Goal: Transaction & Acquisition: Download file/media

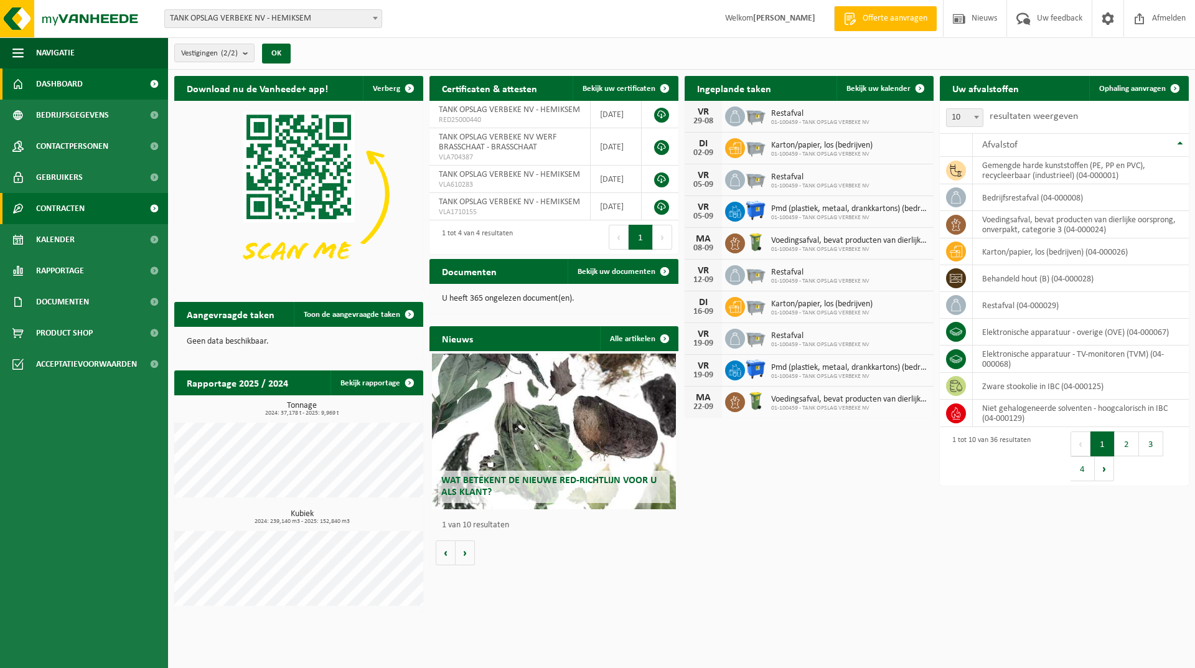
click at [72, 213] on span "Contracten" at bounding box center [60, 208] width 49 height 31
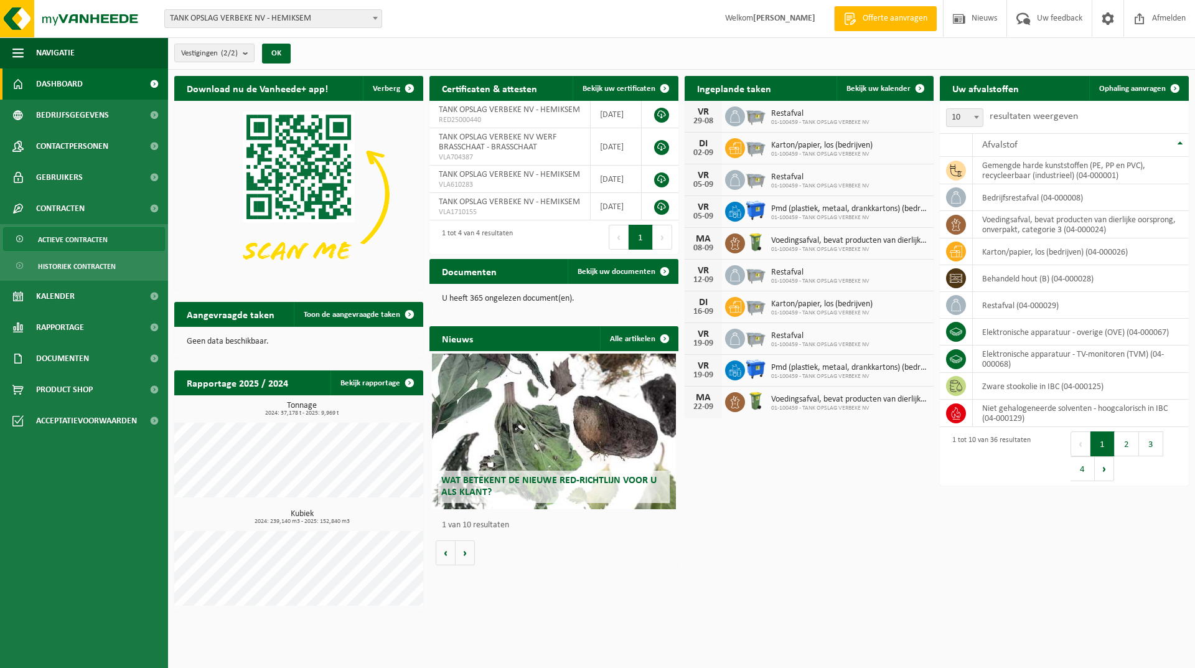
click at [67, 243] on span "Actieve contracten" at bounding box center [73, 240] width 70 height 24
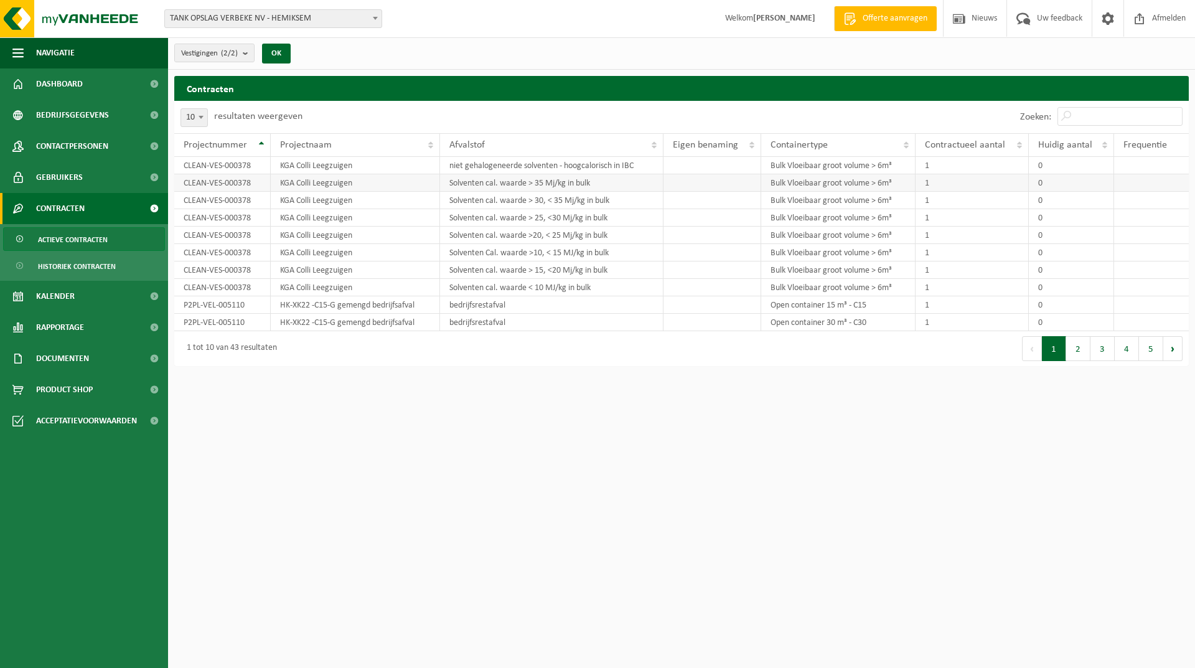
click at [500, 188] on td "Solventen cal. waarde > 35 Mj/kg in bulk" at bounding box center [551, 182] width 223 height 17
click at [237, 186] on td "CLEAN-VES-000378" at bounding box center [222, 182] width 96 height 17
click at [1078, 349] on button "2" at bounding box center [1078, 348] width 24 height 25
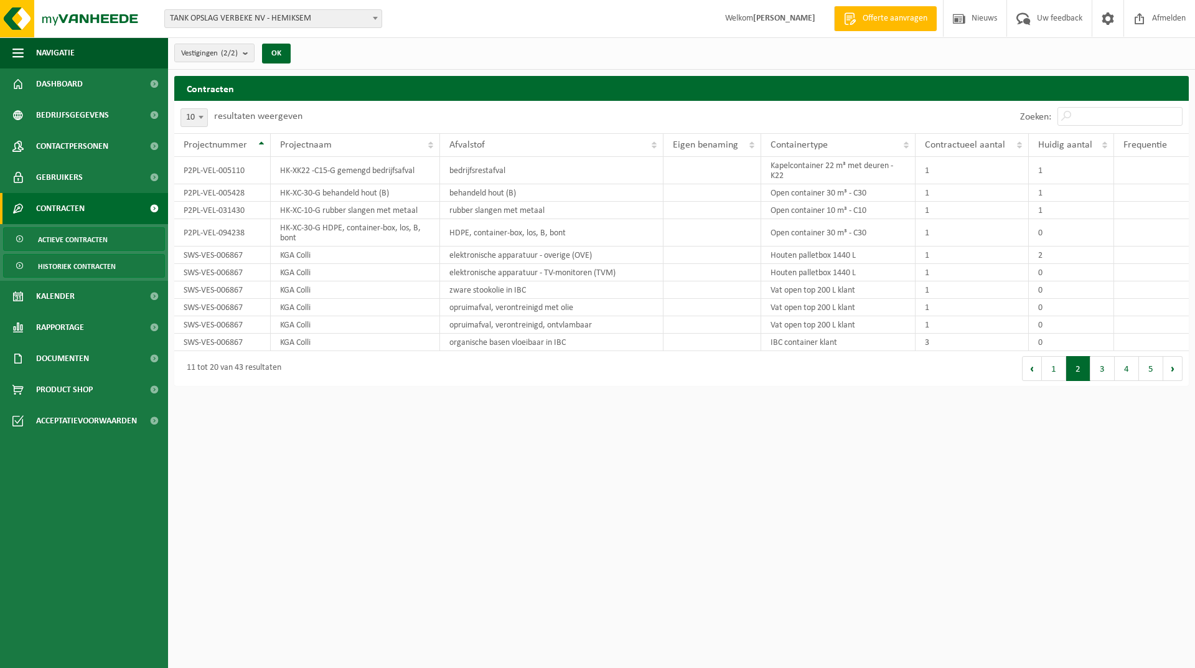
click at [85, 264] on span "Historiek contracten" at bounding box center [77, 267] width 78 height 24
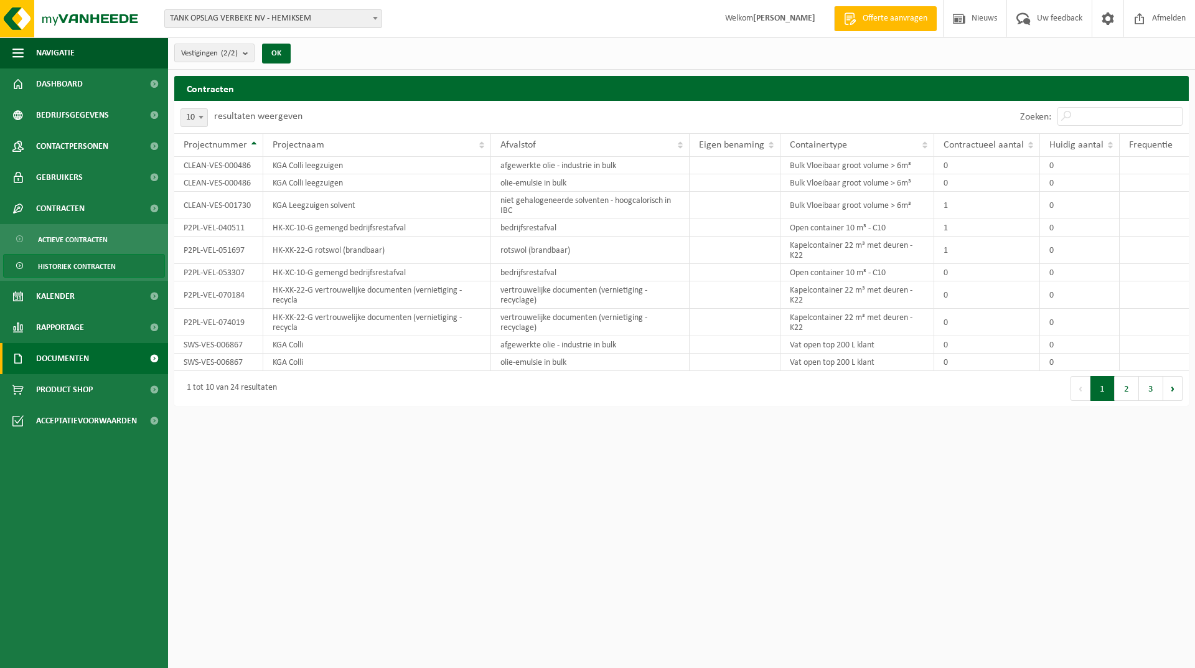
click at [80, 355] on span "Documenten" at bounding box center [62, 358] width 53 height 31
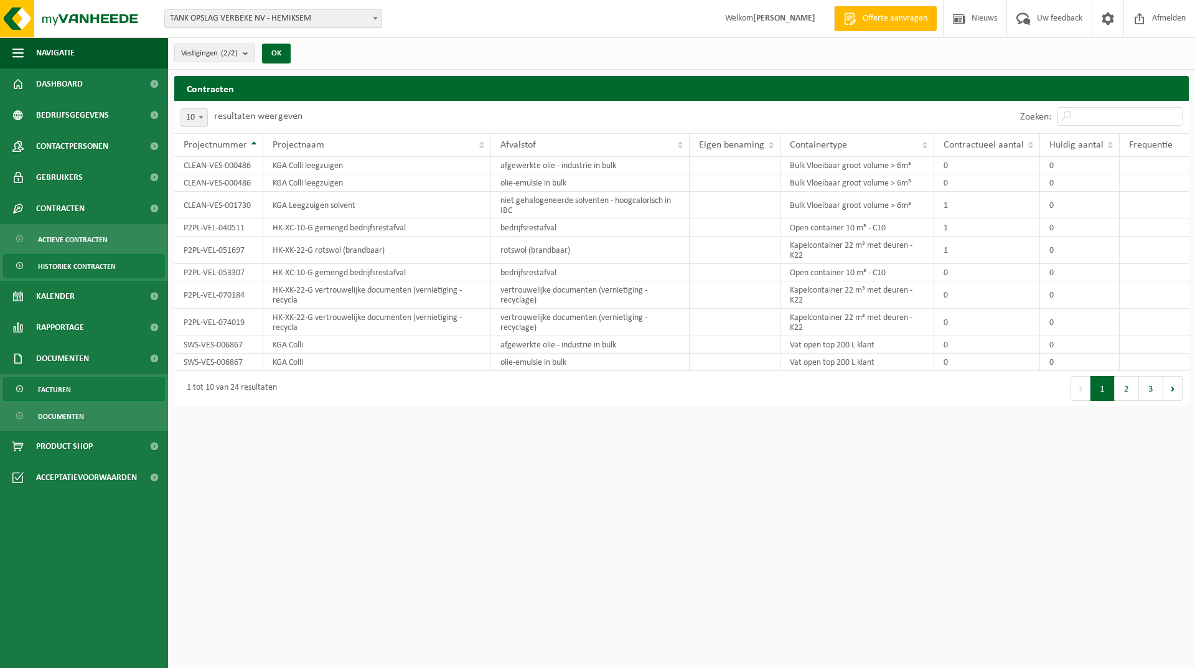
click at [76, 386] on link "Facturen" at bounding box center [84, 389] width 162 height 24
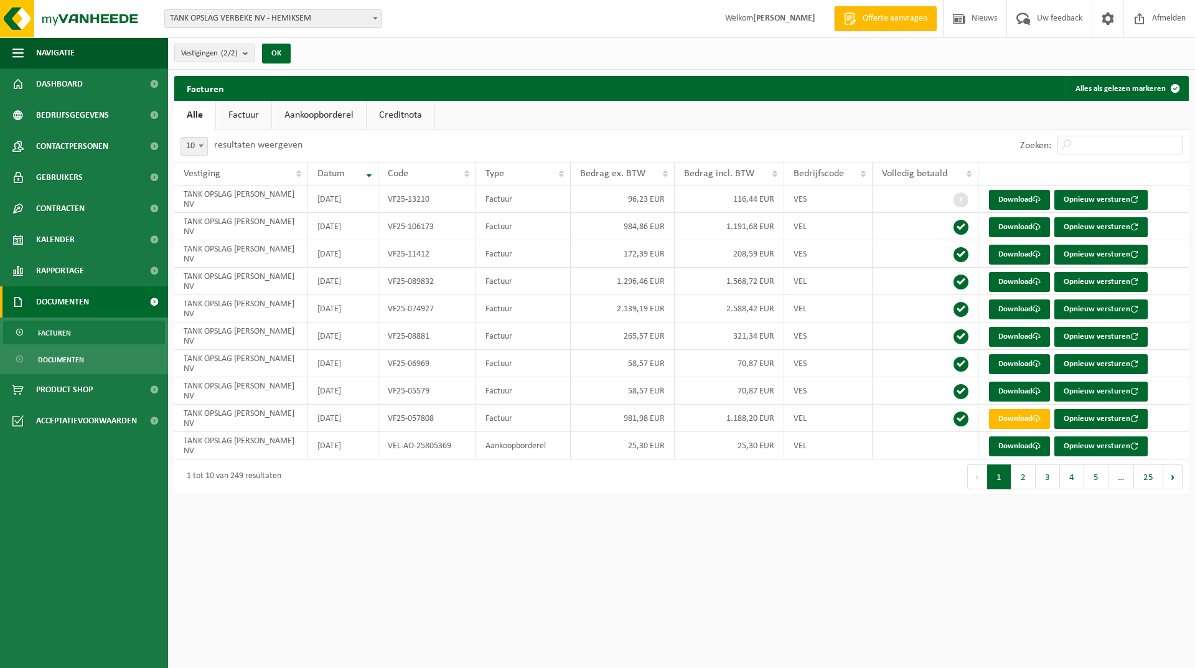
click at [250, 112] on link "Factuur" at bounding box center [243, 115] width 55 height 29
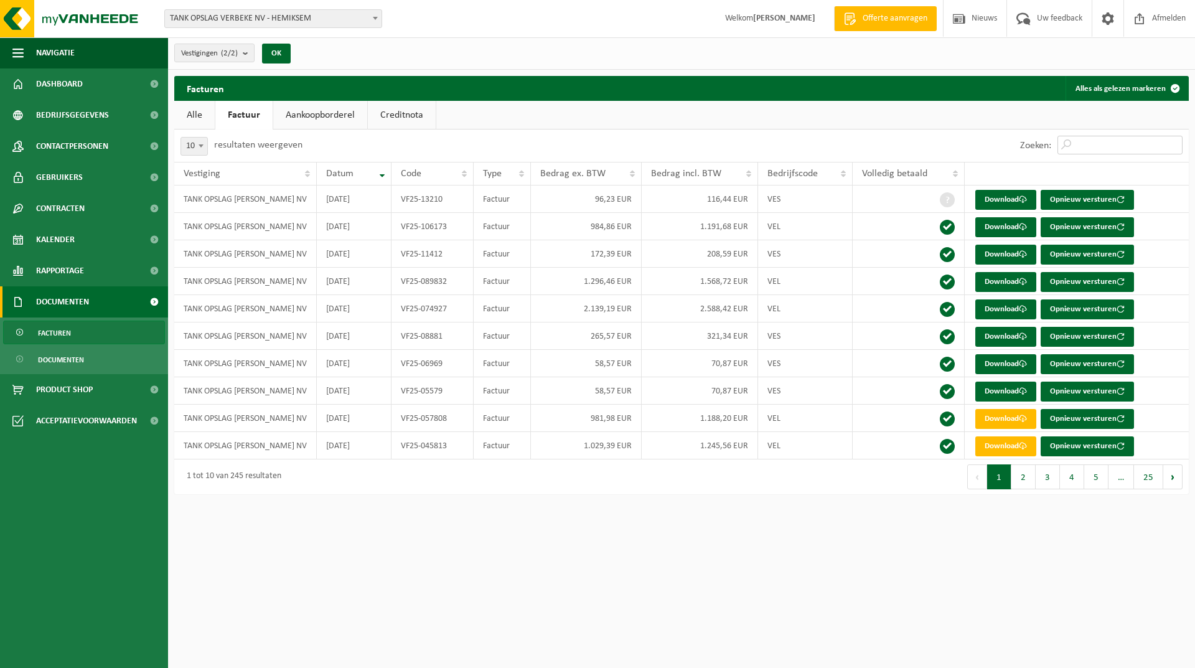
click at [1083, 143] on input "Zoeken:" at bounding box center [1120, 145] width 125 height 19
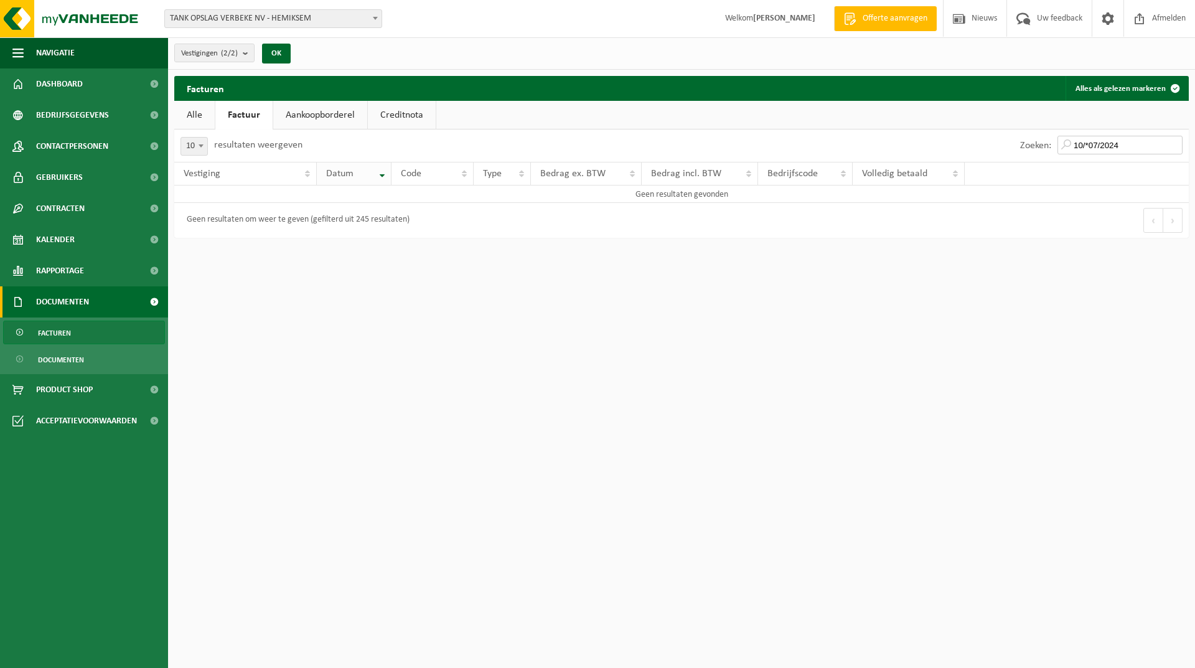
type input "10/*07/2024"
click at [369, 174] on div "Datum" at bounding box center [350, 174] width 49 height 10
click at [1176, 146] on input "10/*07/2024" at bounding box center [1120, 145] width 125 height 19
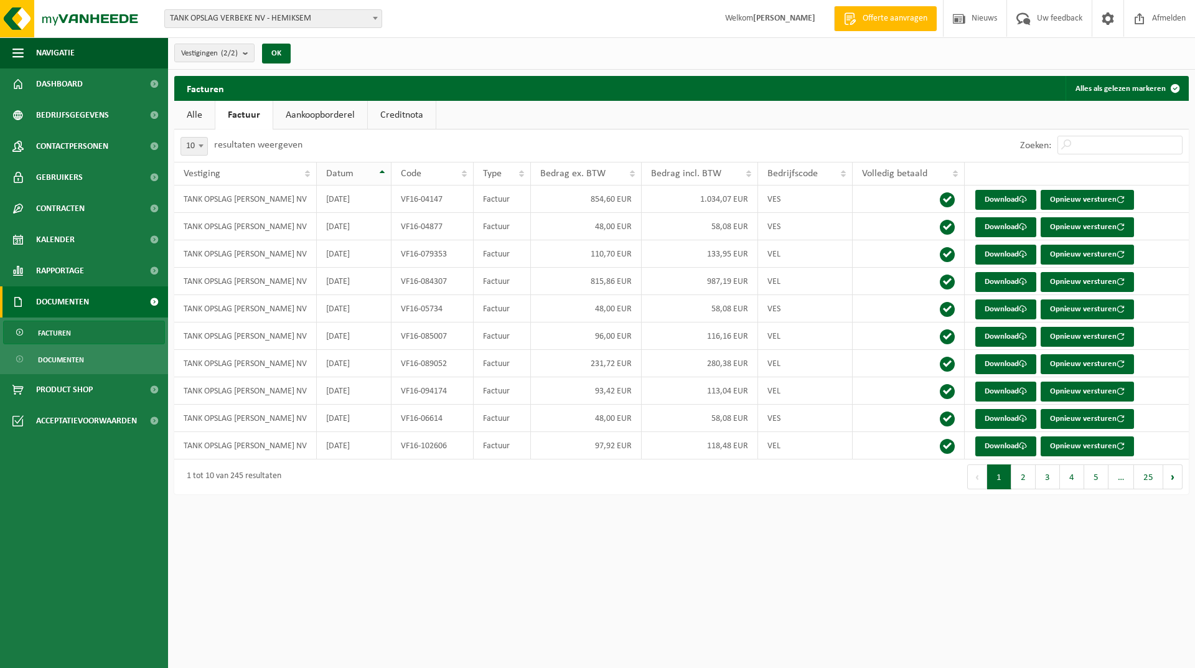
click at [378, 174] on th "Datum" at bounding box center [354, 174] width 75 height 24
click at [1091, 472] on button "5" at bounding box center [1096, 476] width 24 height 25
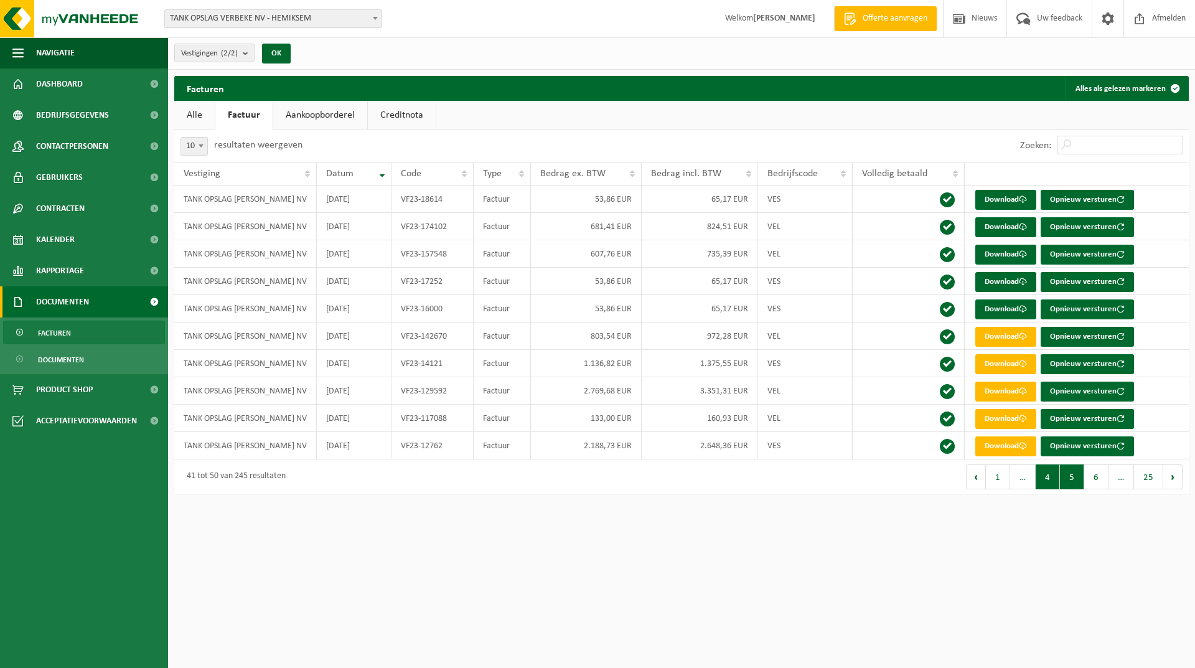
click at [1055, 479] on button "4" at bounding box center [1048, 476] width 24 height 25
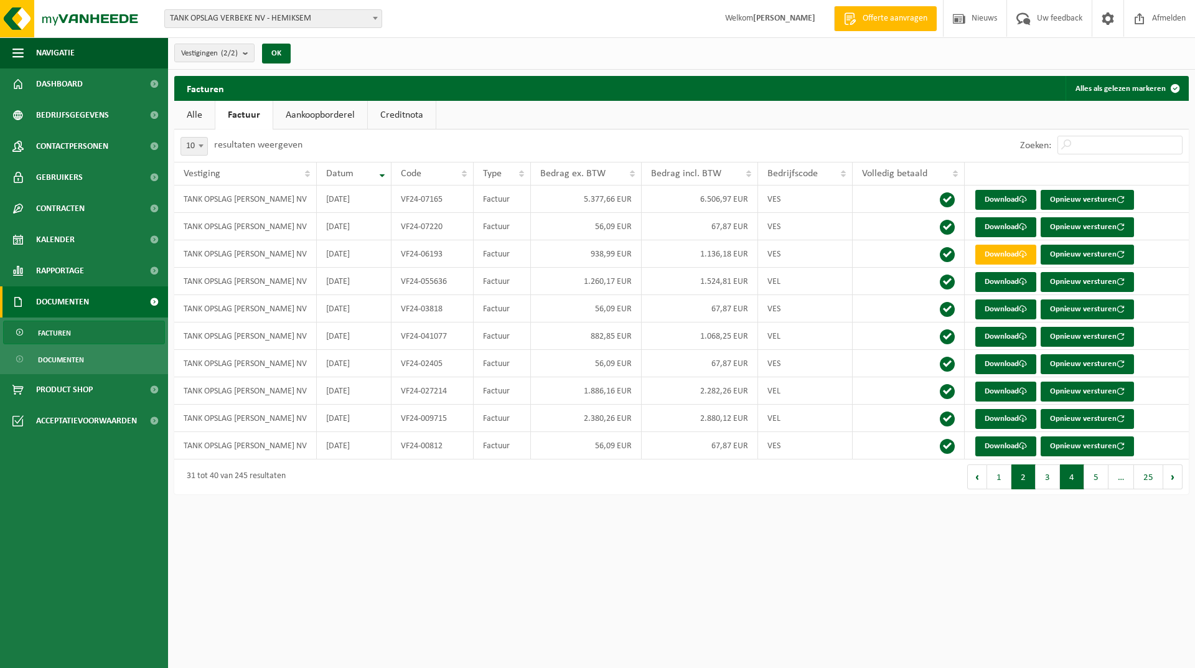
click at [1020, 479] on button "2" at bounding box center [1024, 476] width 24 height 25
click at [1043, 479] on button "3" at bounding box center [1048, 476] width 24 height 25
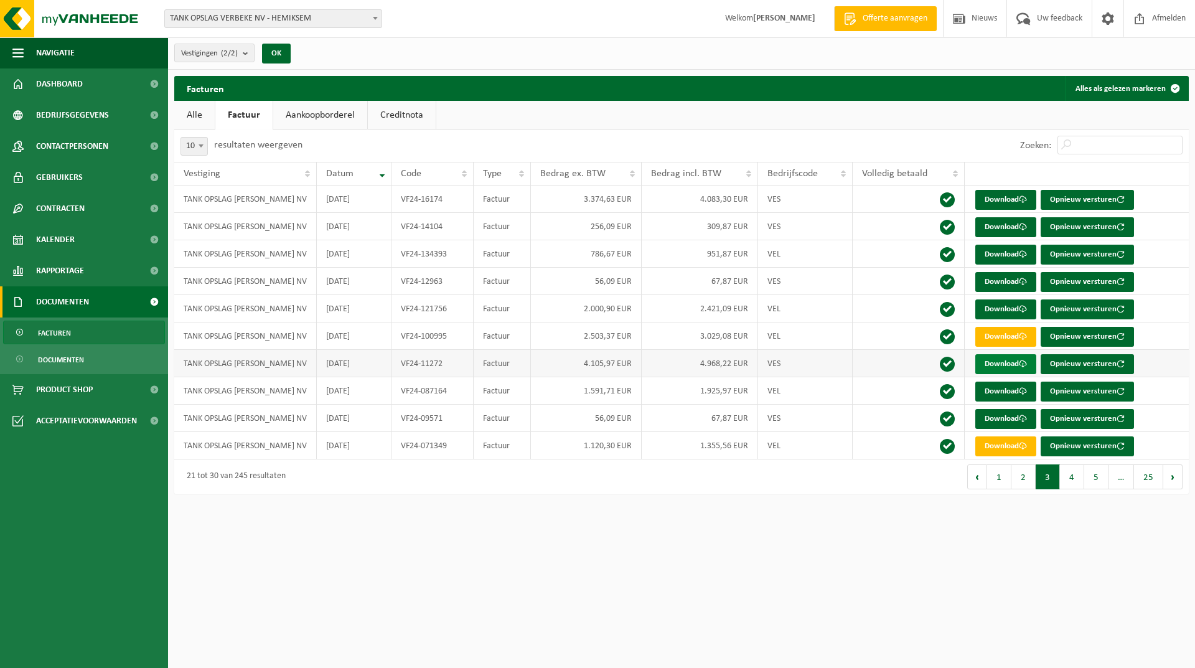
click at [985, 364] on link "Download" at bounding box center [1006, 364] width 61 height 20
click at [1186, 4] on span "Afmelden" at bounding box center [1169, 18] width 40 height 37
